Goal: Information Seeking & Learning: Compare options

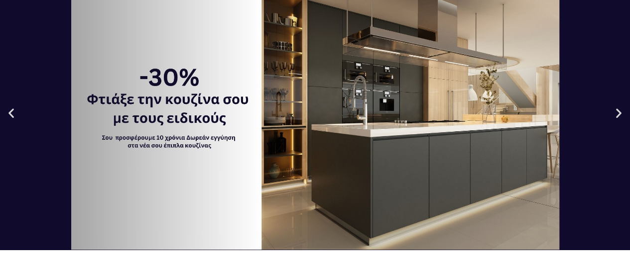
click at [617, 113] on icon "Next slide" at bounding box center [618, 113] width 12 height 12
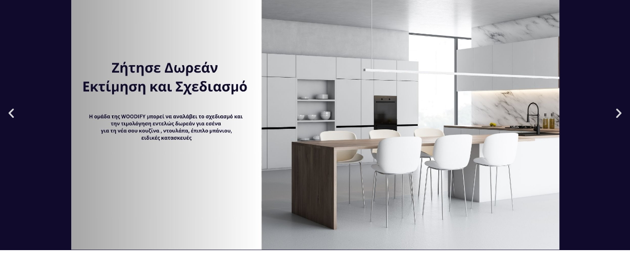
click at [617, 113] on icon "Next slide" at bounding box center [618, 113] width 12 height 12
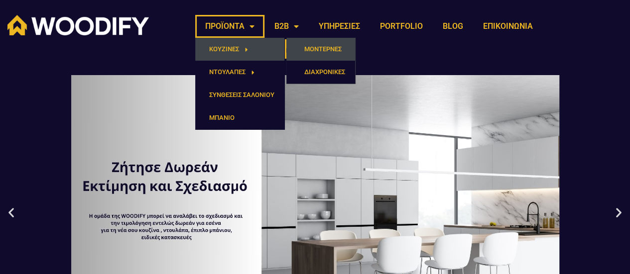
click at [334, 52] on link "ΜΟΝΤΕΡΝΕΣ" at bounding box center [320, 49] width 69 height 23
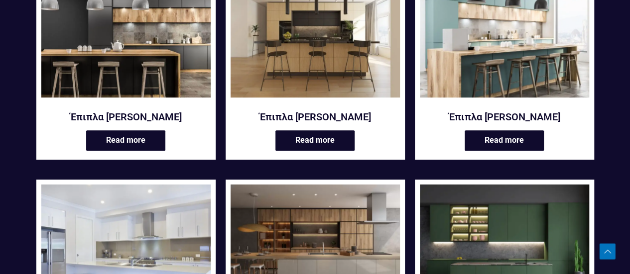
scroll to position [398, 0]
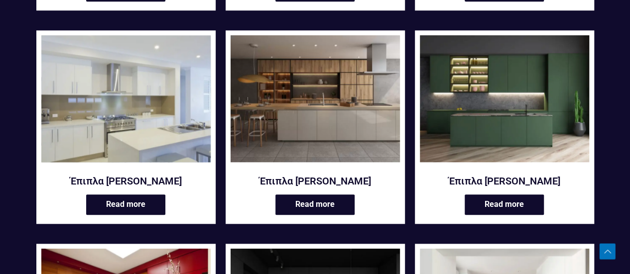
click at [158, 111] on img at bounding box center [125, 98] width 169 height 127
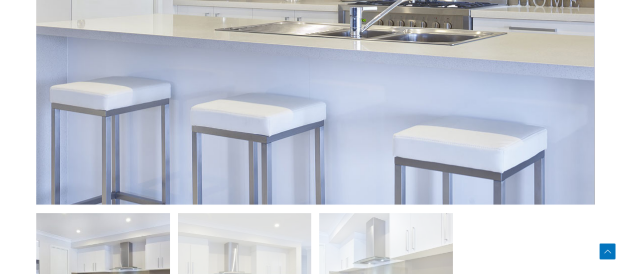
scroll to position [747, 0]
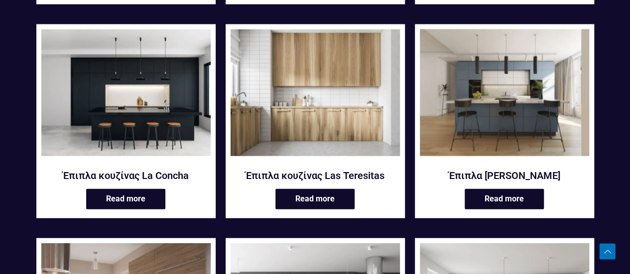
scroll to position [896, 0]
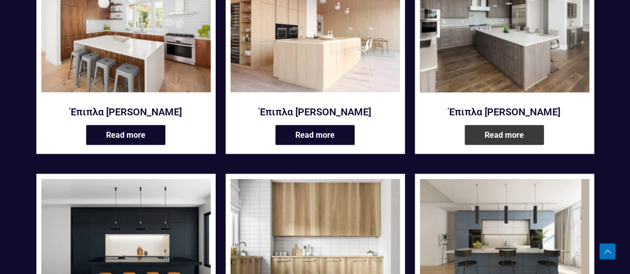
click at [537, 132] on link "Read more" at bounding box center [503, 135] width 79 height 20
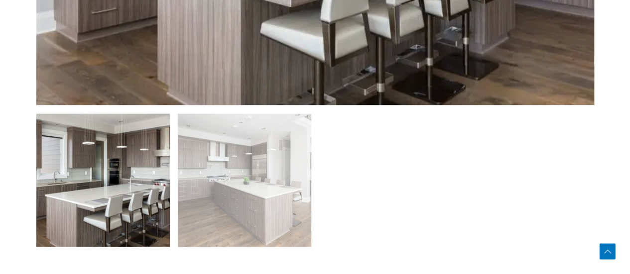
scroll to position [697, 0]
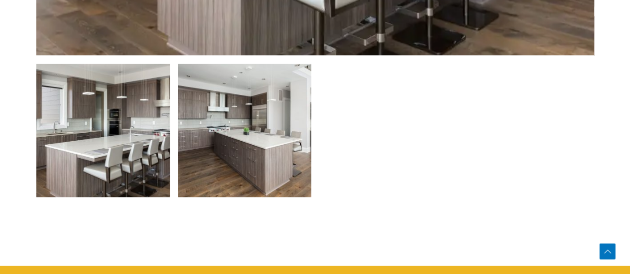
drag, startPoint x: 249, startPoint y: 128, endPoint x: 254, endPoint y: 125, distance: 5.8
click at [249, 128] on img at bounding box center [244, 130] width 133 height 133
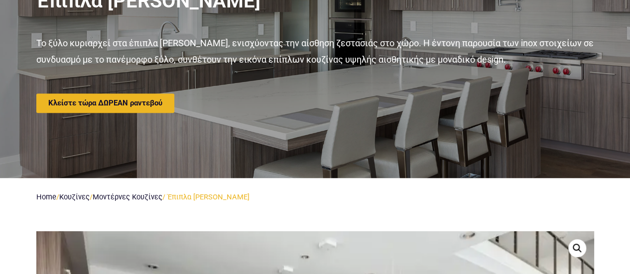
scroll to position [50, 0]
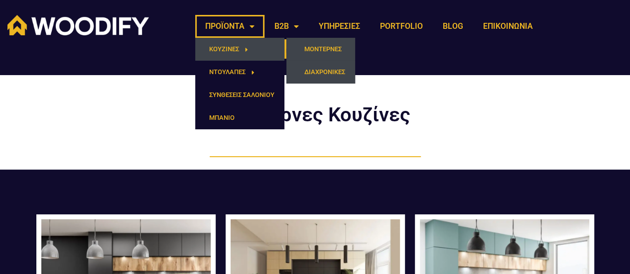
click at [313, 71] on link "ΔΙΑΧΡΟΝΙΚΕΣ" at bounding box center [320, 72] width 69 height 23
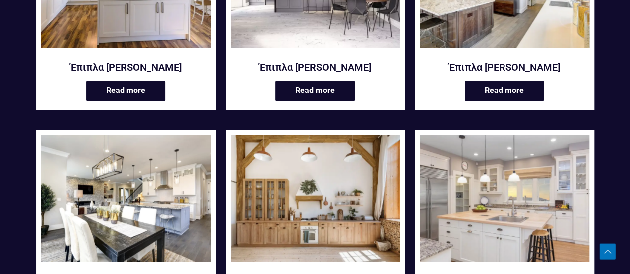
scroll to position [199, 0]
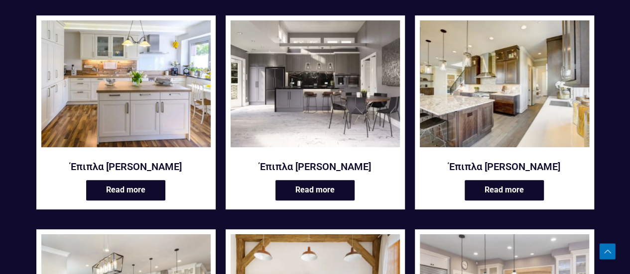
click at [494, 82] on img at bounding box center [504, 83] width 169 height 127
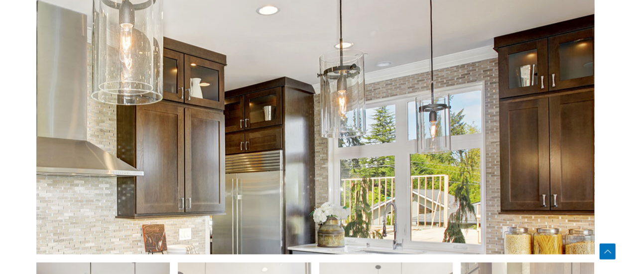
scroll to position [647, 0]
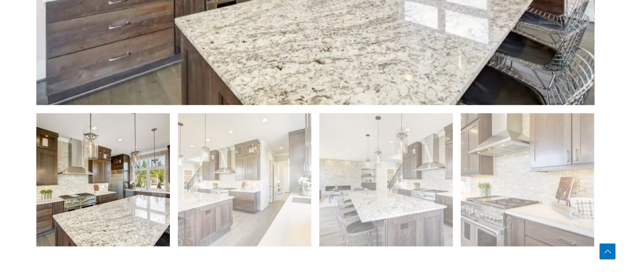
click at [143, 158] on img at bounding box center [102, 179] width 133 height 133
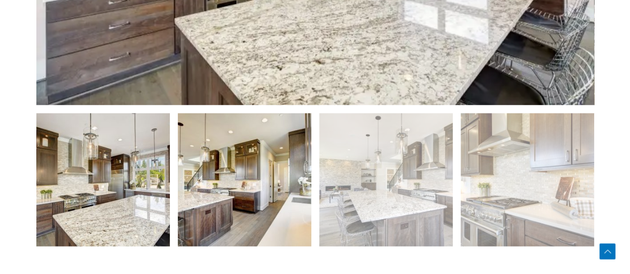
click at [298, 162] on img at bounding box center [244, 179] width 133 height 133
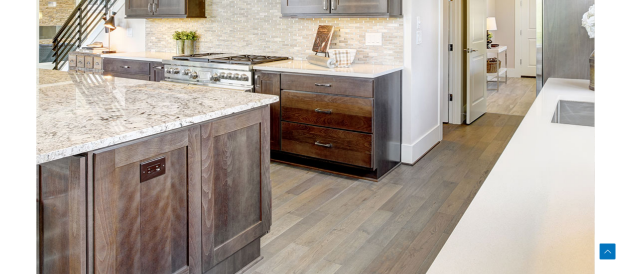
scroll to position [597, 0]
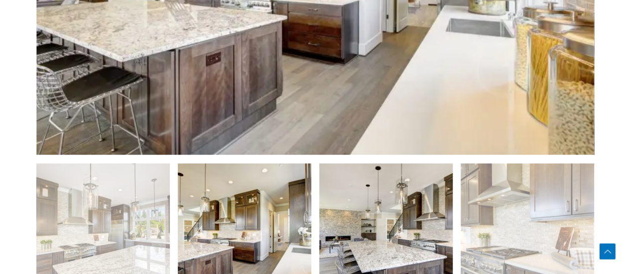
click at [356, 171] on img at bounding box center [385, 229] width 133 height 133
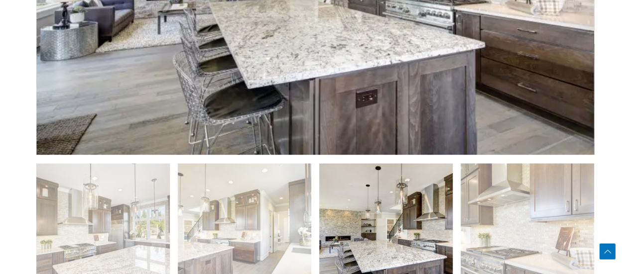
scroll to position [697, 0]
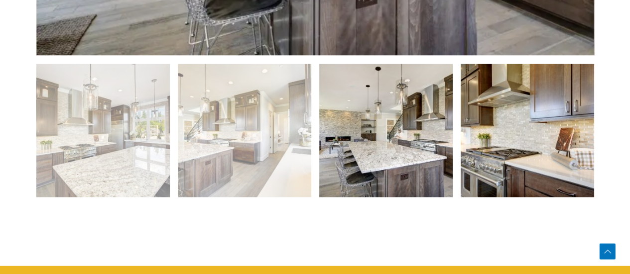
click at [562, 139] on img at bounding box center [526, 130] width 133 height 133
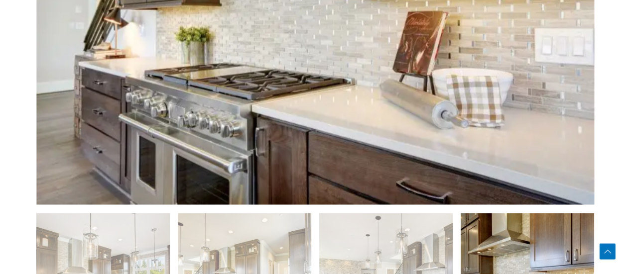
scroll to position [498, 0]
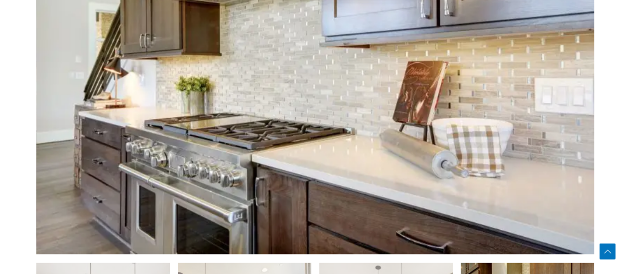
click at [0, 49] on section "🔍" at bounding box center [315, 166] width 630 height 597
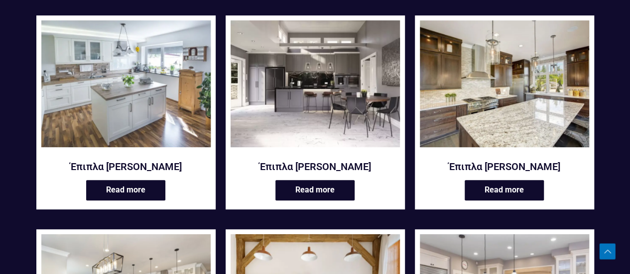
click at [160, 98] on img at bounding box center [125, 83] width 169 height 127
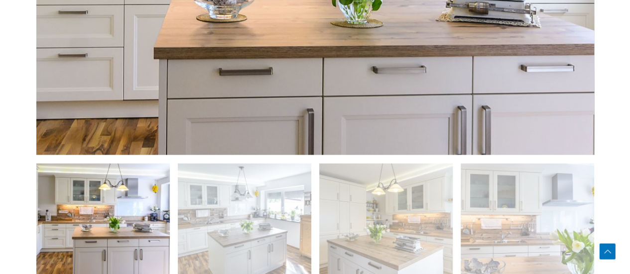
scroll to position [747, 0]
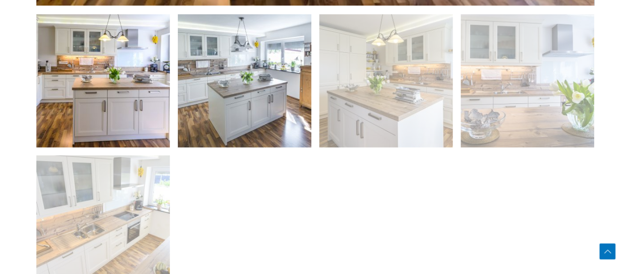
click at [275, 100] on img at bounding box center [244, 80] width 133 height 133
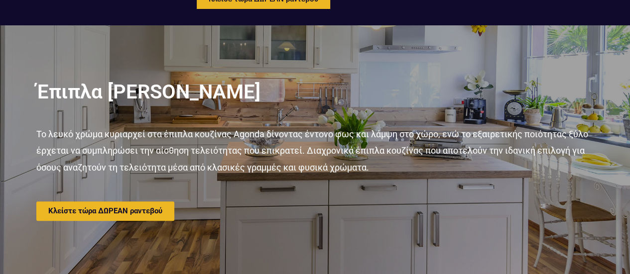
scroll to position [0, 0]
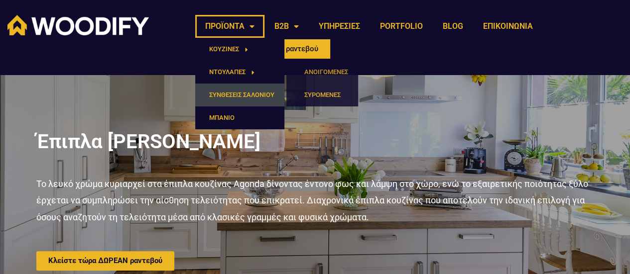
click at [255, 90] on link "ΣΥΝΘΕΣΕΙΣ ΣΑΛΟΝΙΟΥ" at bounding box center [239, 95] width 89 height 23
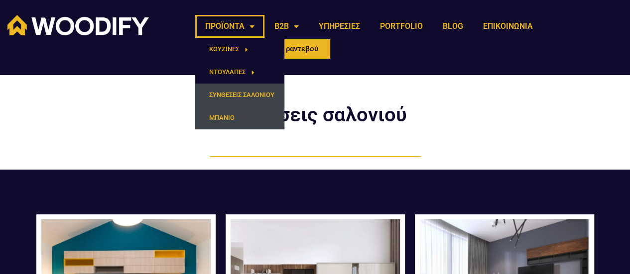
click at [225, 123] on link "ΜΠΑΝΙΟ" at bounding box center [239, 118] width 89 height 23
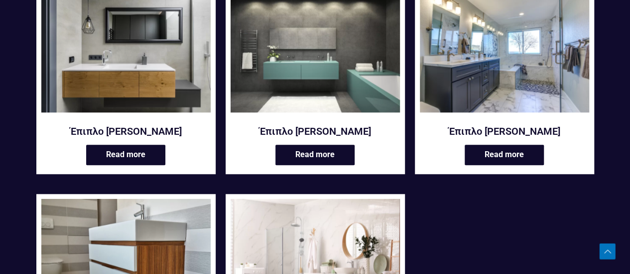
scroll to position [398, 0]
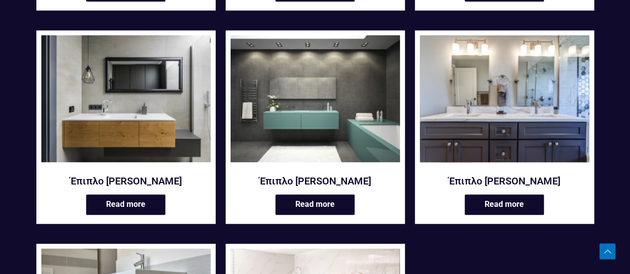
click at [458, 123] on img at bounding box center [504, 98] width 169 height 127
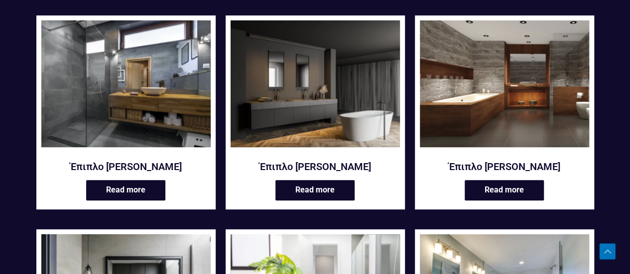
scroll to position [0, 0]
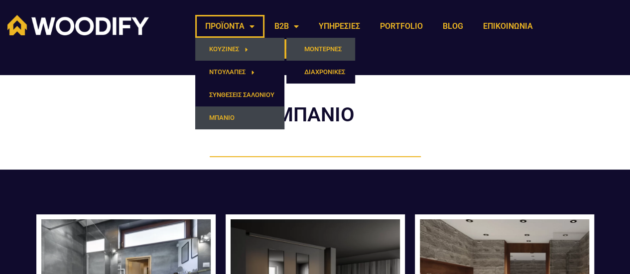
click at [315, 52] on link "ΜΟΝΤΕΡΝΕΣ" at bounding box center [320, 49] width 69 height 23
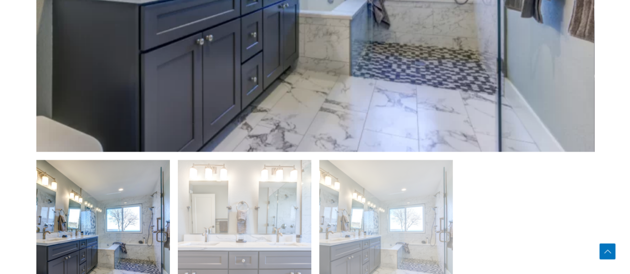
scroll to position [697, 0]
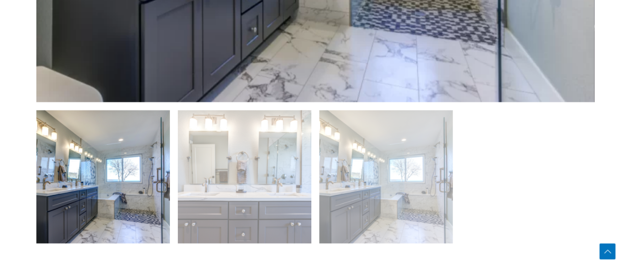
click at [245, 127] on img at bounding box center [244, 176] width 133 height 133
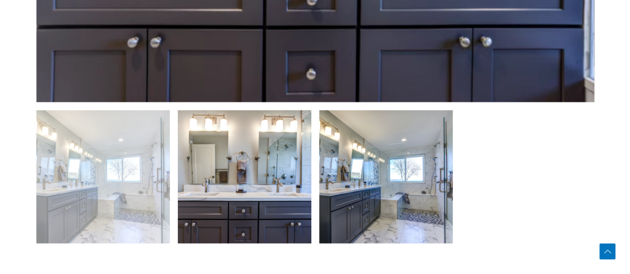
click at [384, 162] on img at bounding box center [385, 176] width 133 height 133
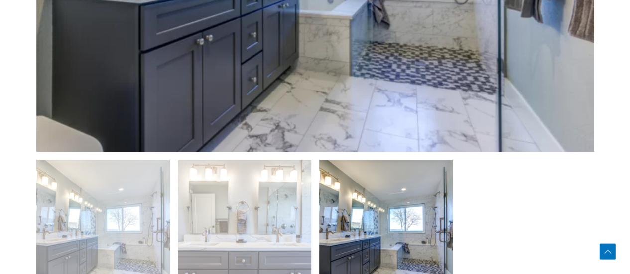
scroll to position [548, 0]
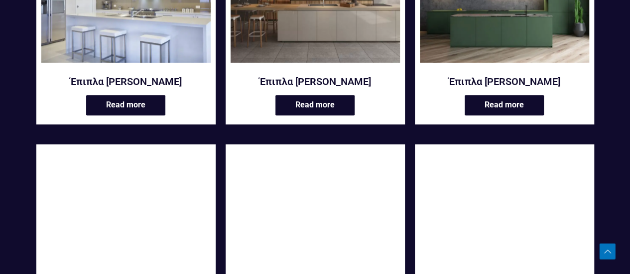
scroll to position [548, 0]
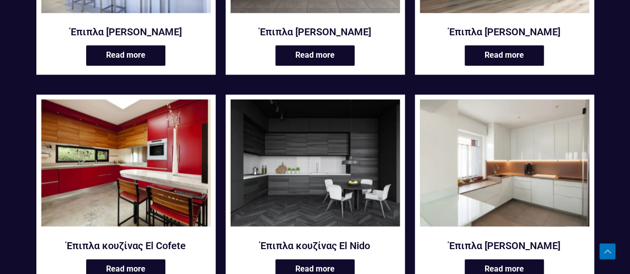
click at [442, 142] on img at bounding box center [504, 163] width 169 height 127
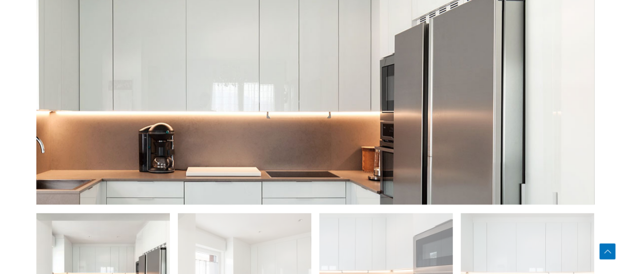
scroll to position [647, 0]
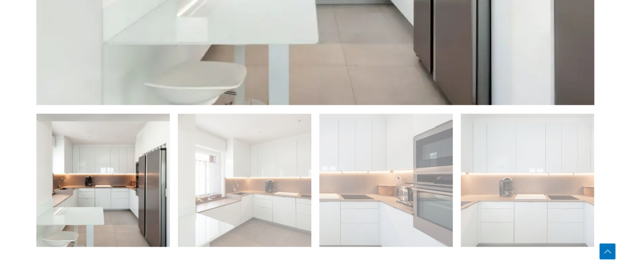
click at [145, 173] on img at bounding box center [102, 179] width 133 height 133
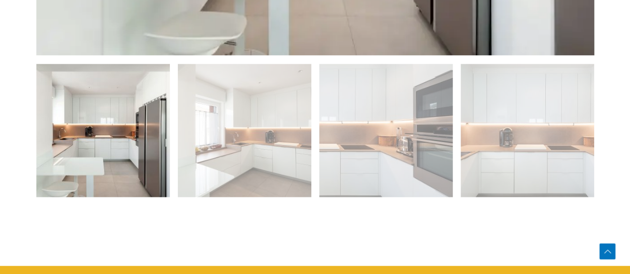
scroll to position [846, 0]
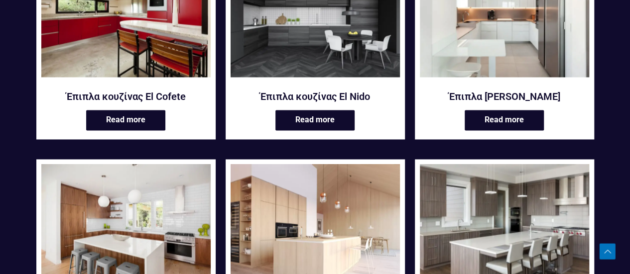
scroll to position [796, 0]
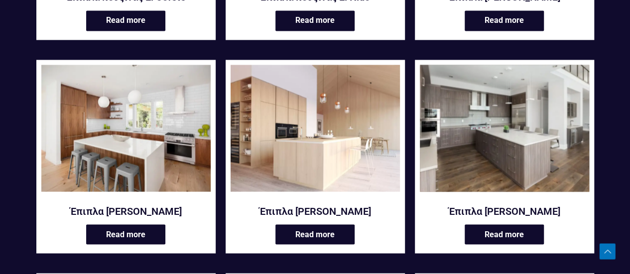
click at [484, 96] on img at bounding box center [504, 128] width 169 height 127
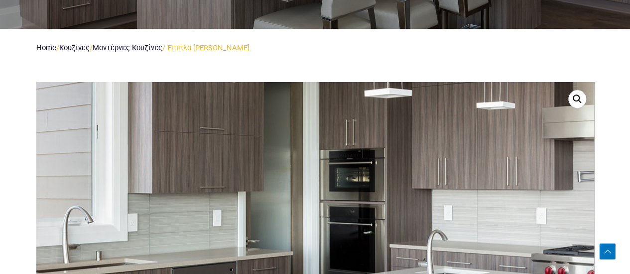
scroll to position [149, 0]
